Goal: Task Accomplishment & Management: Use online tool/utility

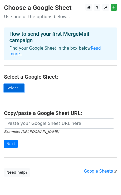
click at [13, 84] on link "Select..." at bounding box center [14, 88] width 20 height 8
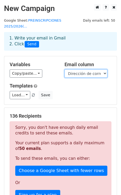
click at [104, 69] on select "Marca temporal Dirección de correo electrónico Nombre Correo electrónico Número…" at bounding box center [85, 73] width 43 height 8
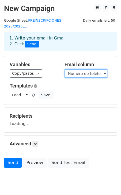
click at [99, 69] on select "Marca temporal Dirección de correo electrónico Nombre Correo electrónico Número…" at bounding box center [85, 73] width 43 height 8
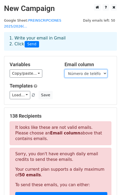
select select "Correo electrónico"
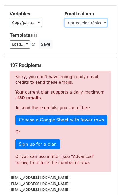
scroll to position [53, 0]
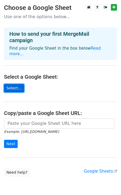
click at [10, 84] on link "Select..." at bounding box center [14, 88] width 20 height 8
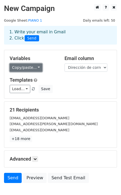
click at [34, 68] on link "Copy/paste..." at bounding box center [26, 68] width 33 height 8
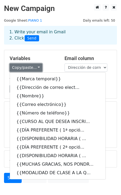
click at [34, 68] on link "Copy/paste..." at bounding box center [26, 68] width 33 height 8
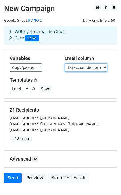
click at [81, 68] on select "Marca temporal Dirección de correo electrónico Nombre Correo electrónico Número…" at bounding box center [85, 68] width 43 height 8
select select "Correo electrónico"
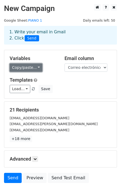
click at [39, 69] on link "Copy/paste..." at bounding box center [26, 68] width 33 height 8
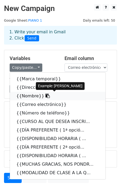
click at [28, 97] on link "{{Nombre}}" at bounding box center [57, 96] width 95 height 9
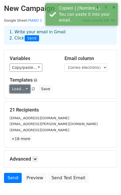
click at [24, 87] on link "Load..." at bounding box center [20, 89] width 21 height 8
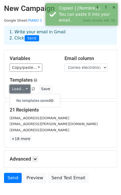
click at [24, 87] on link "Load..." at bounding box center [20, 89] width 21 height 8
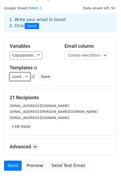
scroll to position [11, 0]
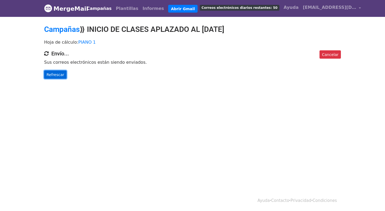
click at [52, 74] on font "Refrescar" at bounding box center [56, 74] width 18 height 4
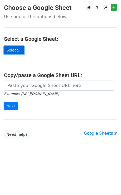
click at [17, 51] on link "Select..." at bounding box center [14, 50] width 20 height 8
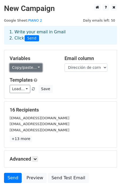
click at [36, 68] on link "Copy/paste..." at bounding box center [26, 68] width 33 height 8
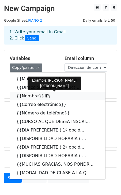
click at [30, 95] on link "{{Nombre}}" at bounding box center [57, 96] width 95 height 9
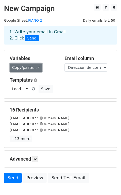
click at [31, 68] on link "Copy/paste..." at bounding box center [26, 68] width 33 height 8
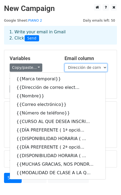
click at [103, 68] on select "Marca temporal Dirección de correo electrónico Nombre Correo electrónico Número…" at bounding box center [85, 68] width 43 height 8
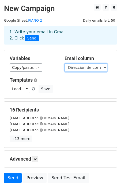
select select "Correo electrónico"
